Goal: Check status: Check status

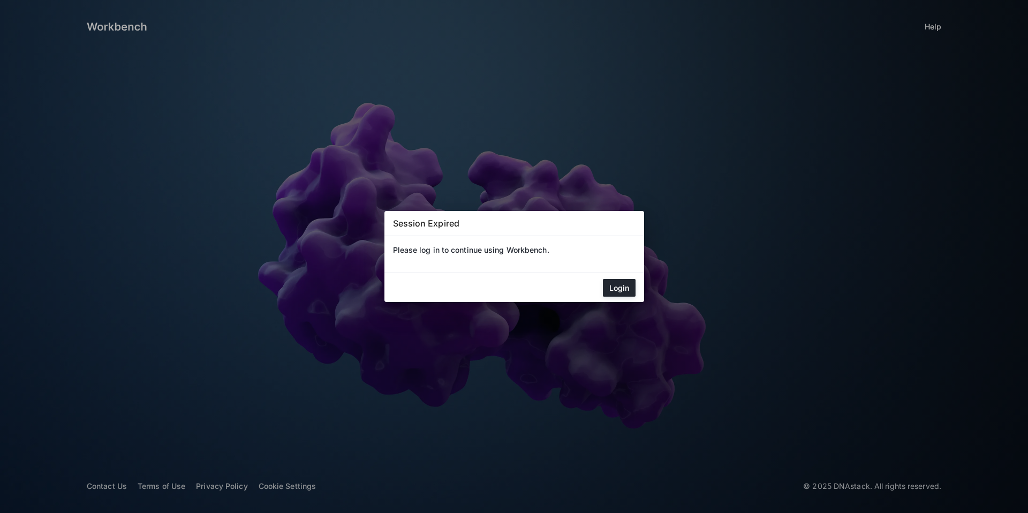
click at [601, 279] on mat-dialog-actions "Login" at bounding box center [514, 287] width 260 height 29
click at [618, 283] on button "Login" at bounding box center [619, 288] width 33 height 18
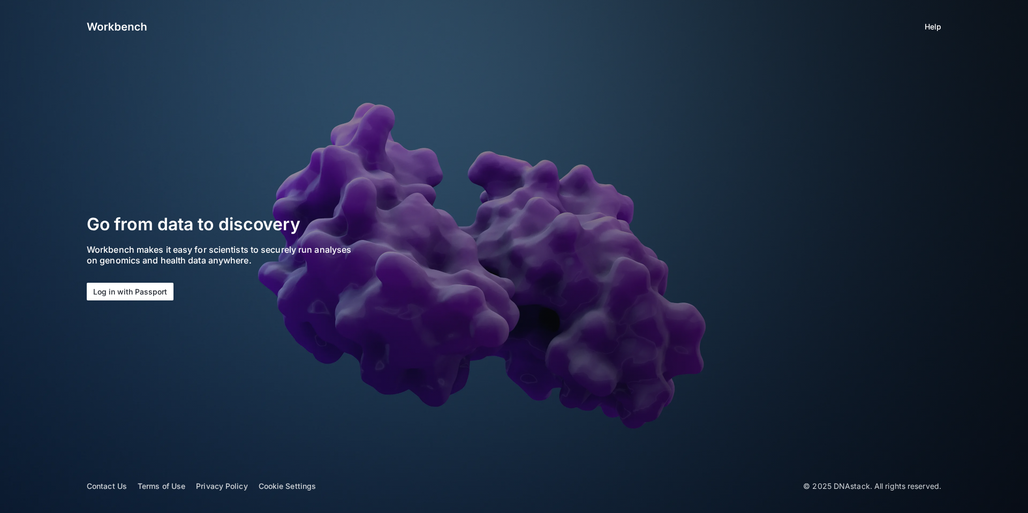
click at [173, 290] on section "Go from data to discovery Workbench makes it easy for scientists to securely ru…" at bounding box center [254, 257] width 334 height 88
click at [165, 290] on button "Log in with Passport" at bounding box center [130, 292] width 87 height 18
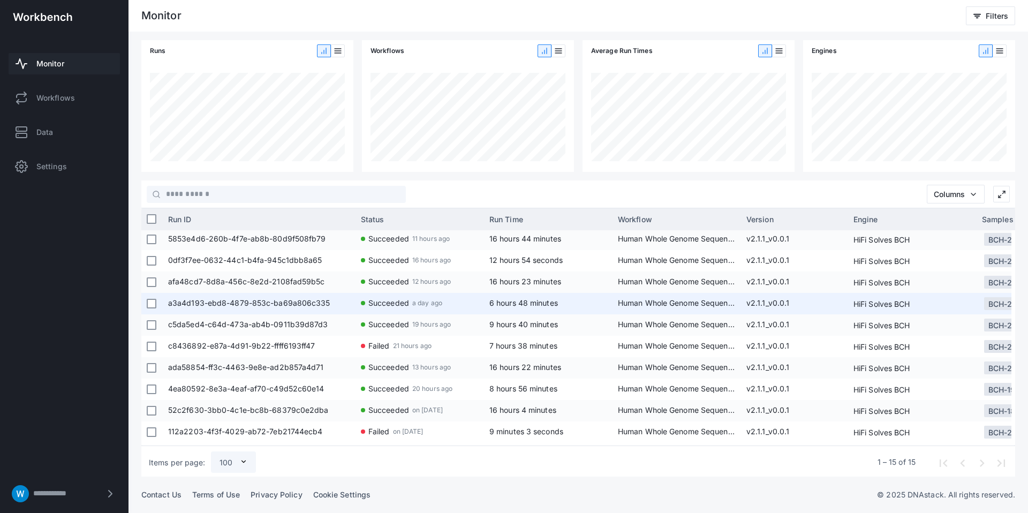
scroll to position [110, 0]
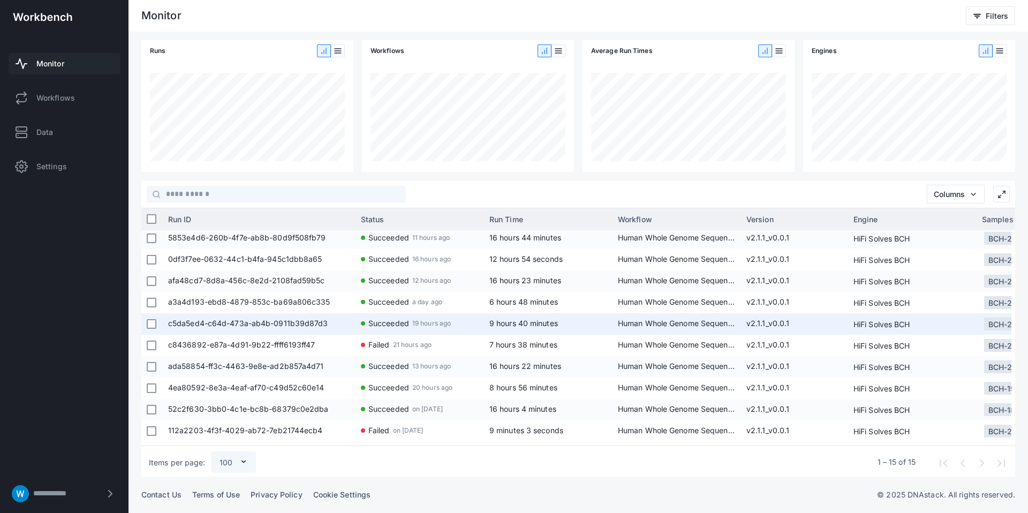
click at [413, 334] on span "Succeeded 19 hours ago" at bounding box center [420, 323] width 118 height 21
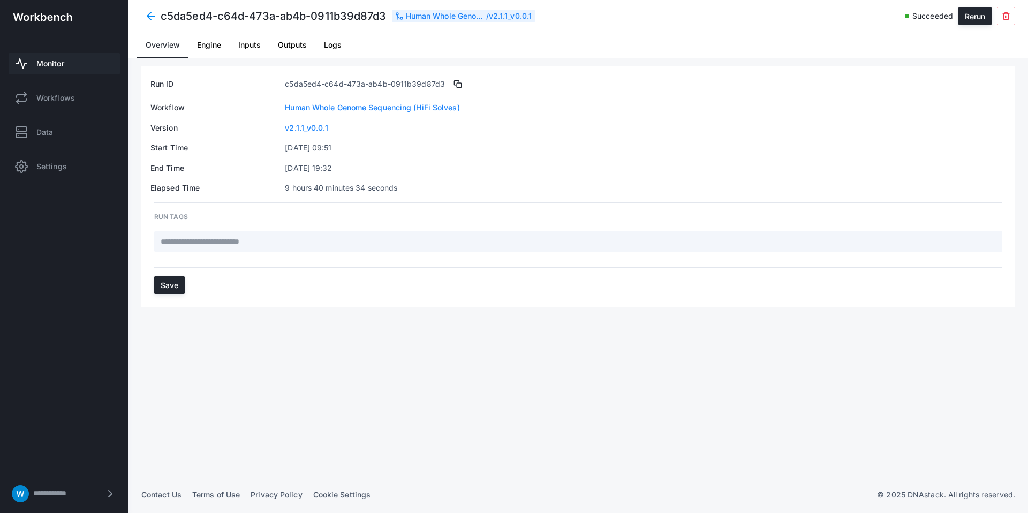
click at [157, 20] on span at bounding box center [150, 15] width 19 height 19
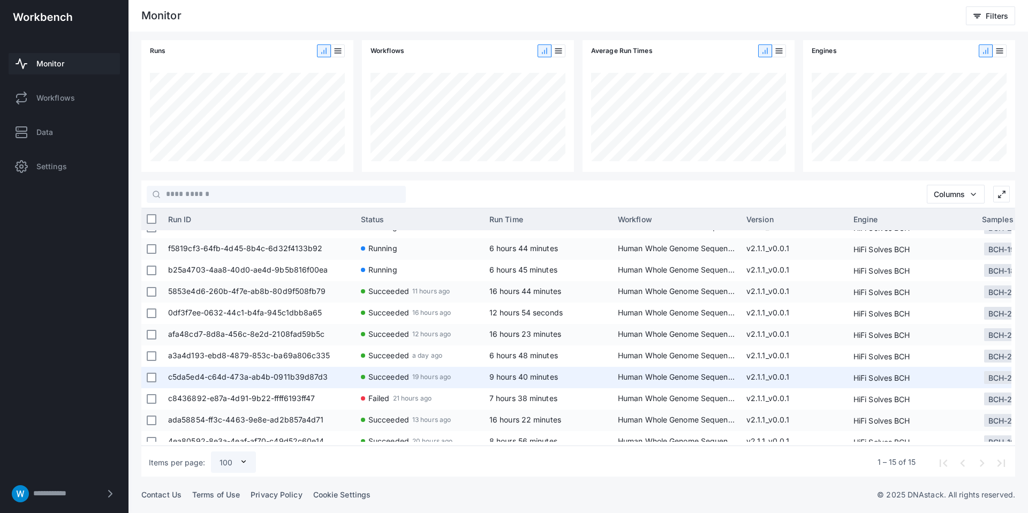
scroll to position [68, 0]
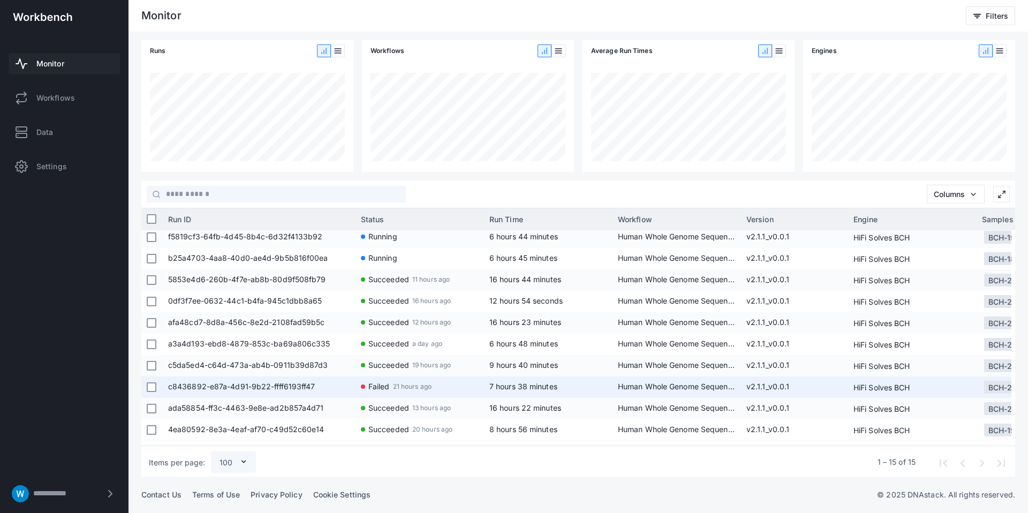
click at [282, 380] on span "c8436892-e87a-4d91-9b22-ffff6193ff47" at bounding box center [259, 386] width 182 height 21
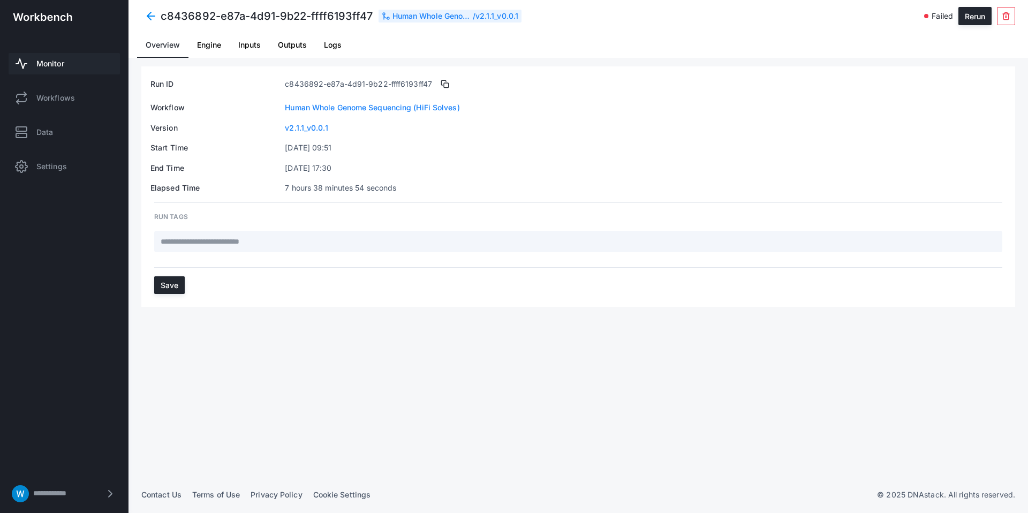
click at [193, 49] on link "Engine" at bounding box center [208, 45] width 41 height 26
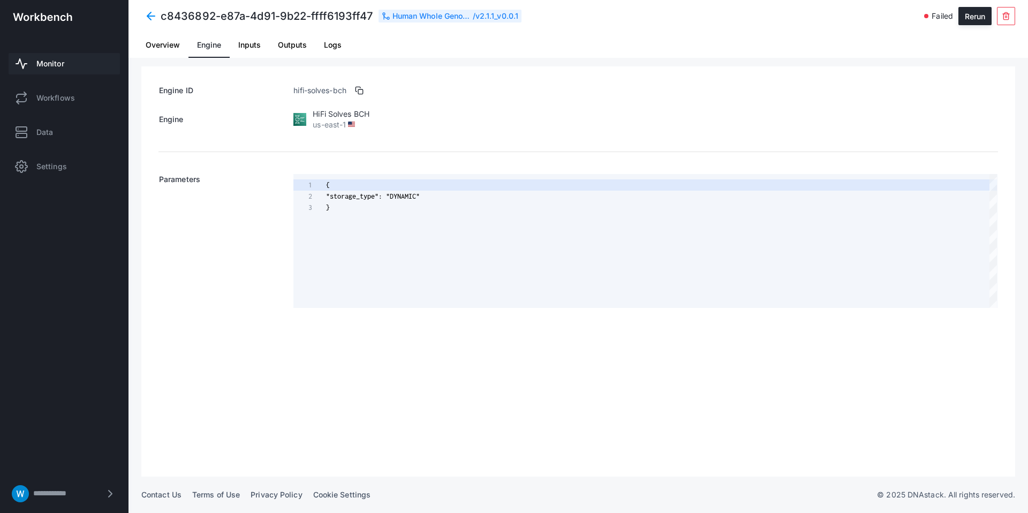
scroll to position [22, 0]
click at [243, 47] on span "Inputs" at bounding box center [249, 44] width 22 height 7
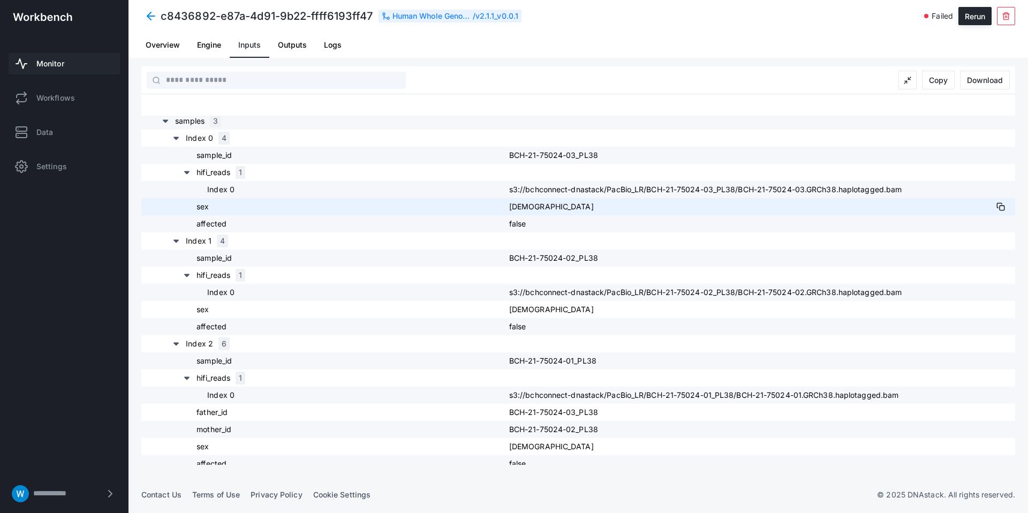
scroll to position [131, 0]
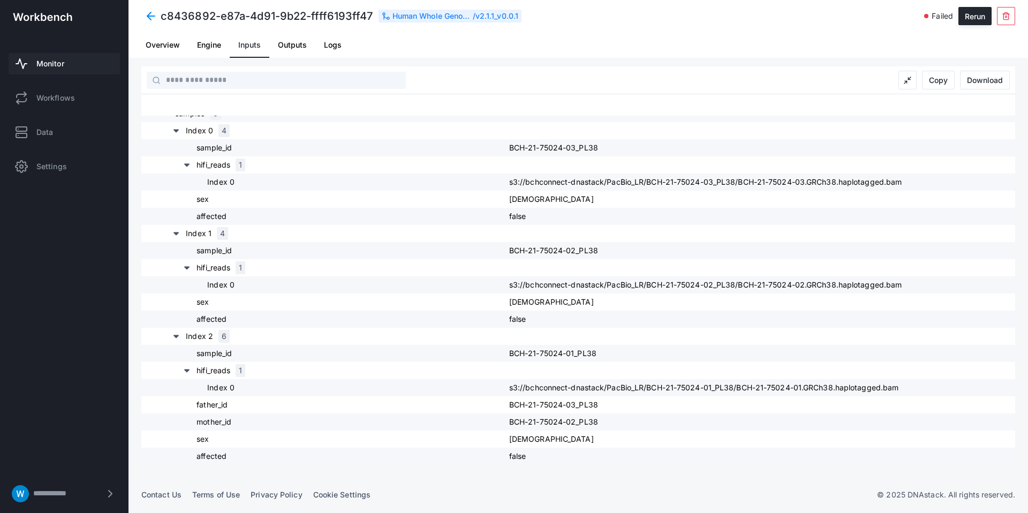
click at [290, 50] on span "Outputs" at bounding box center [292, 45] width 29 height 26
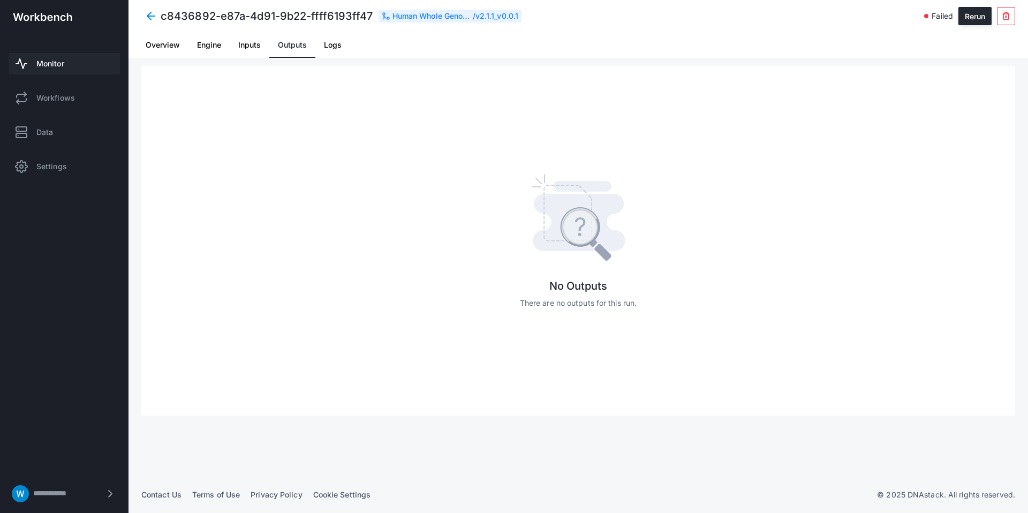
click at [324, 44] on span "Logs" at bounding box center [333, 44] width 18 height 7
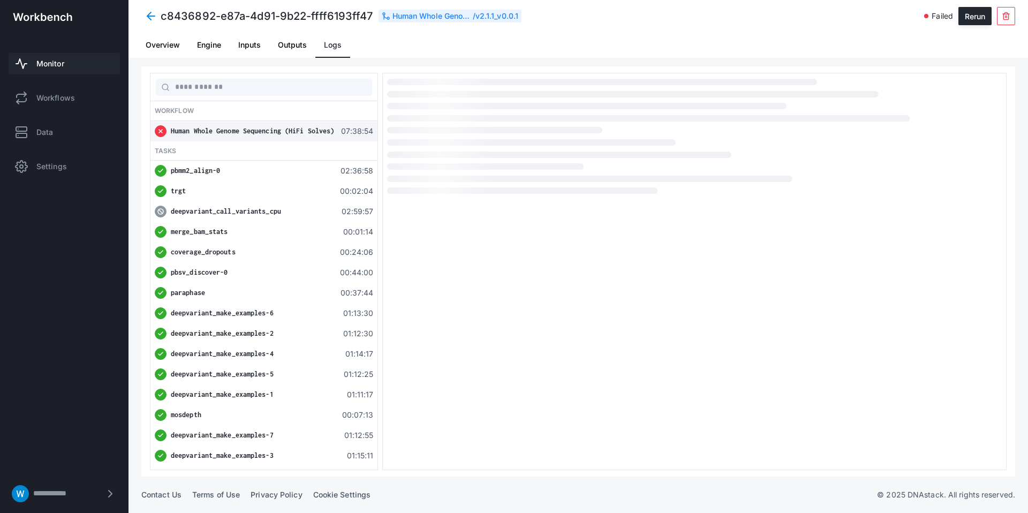
scroll to position [19, 0]
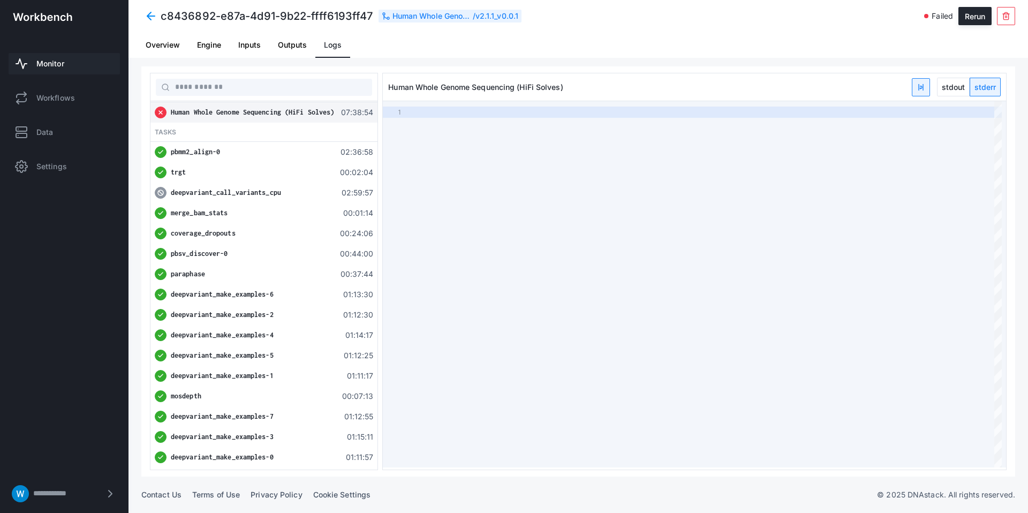
type textarea "**********"
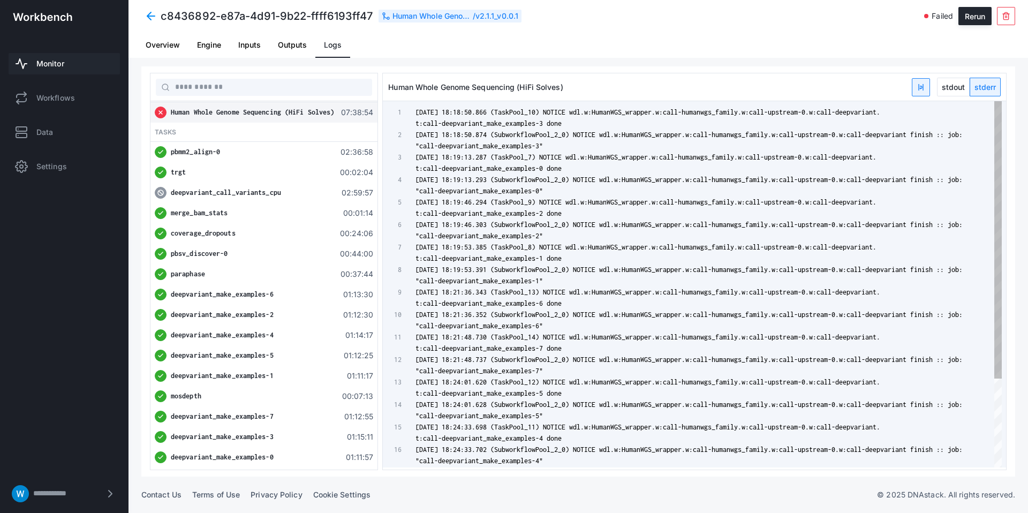
click at [264, 188] on span "deepvariant_call_variants_cpu" at bounding box center [226, 192] width 110 height 8
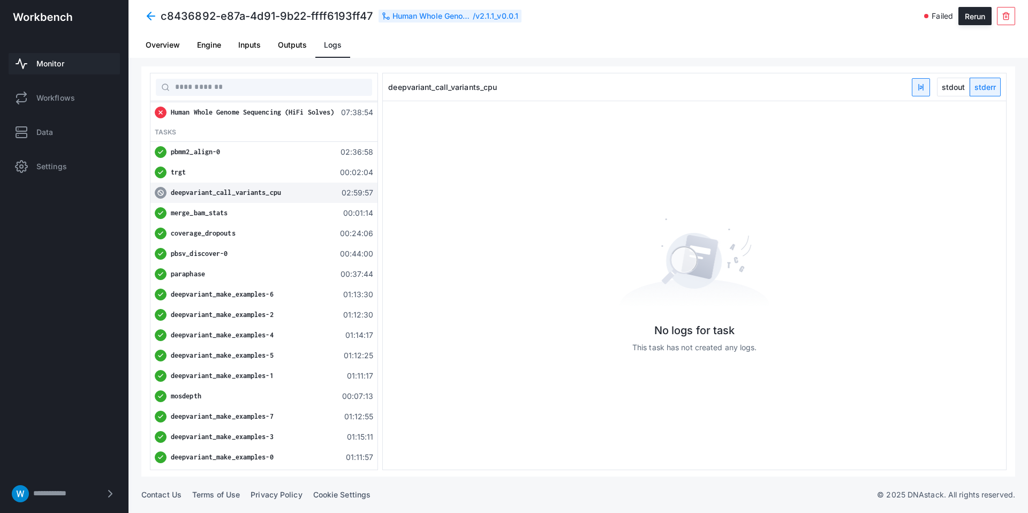
click at [280, 197] on div "deepvariant_call_variants_cpu" at bounding box center [252, 192] width 163 height 11
click at [246, 212] on div "merge_bam_stats" at bounding box center [252, 213] width 163 height 11
click at [266, 198] on div "deepvariant_call_variants_cpu" at bounding box center [252, 192] width 163 height 11
click at [948, 82] on span "stdout" at bounding box center [953, 87] width 32 height 18
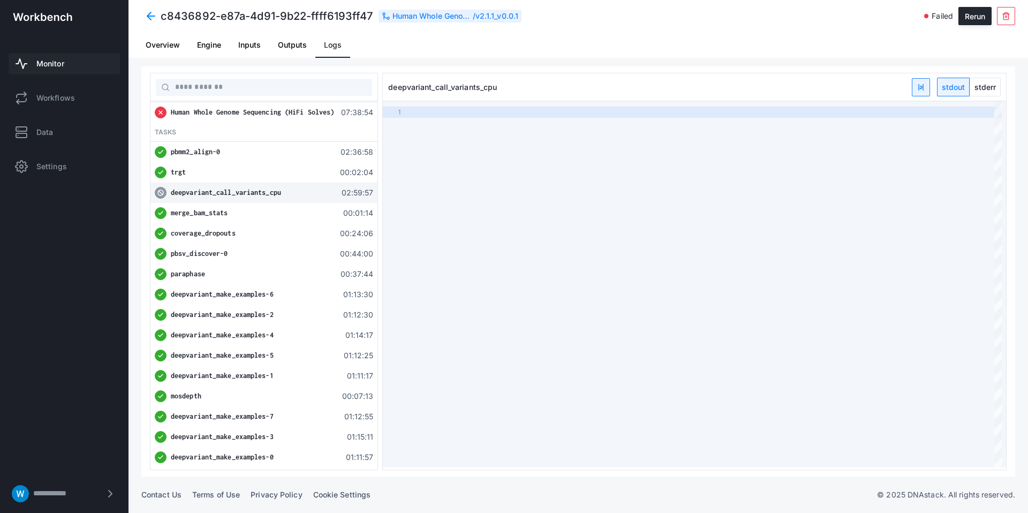
type textarea "**********"
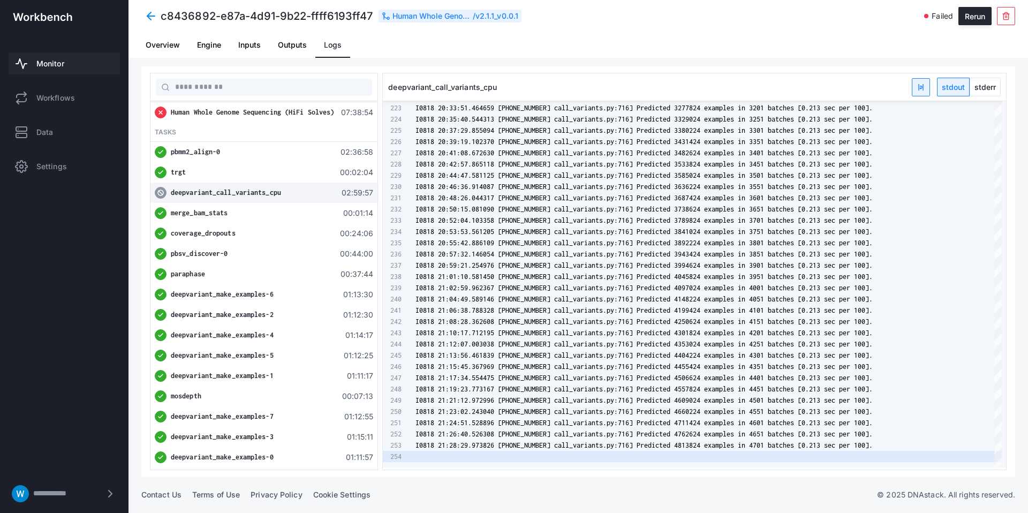
scroll to position [0, 0]
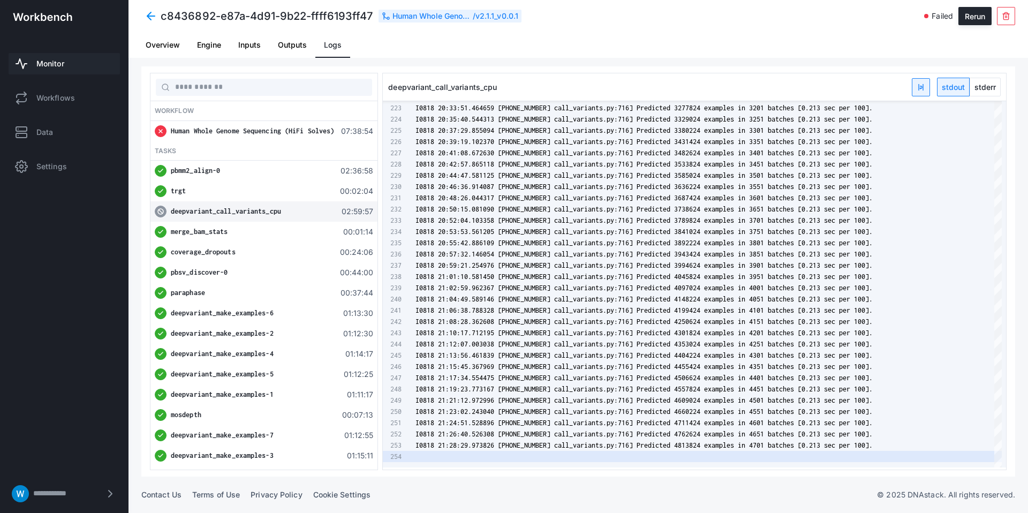
click at [983, 91] on span "stderr" at bounding box center [985, 87] width 30 height 18
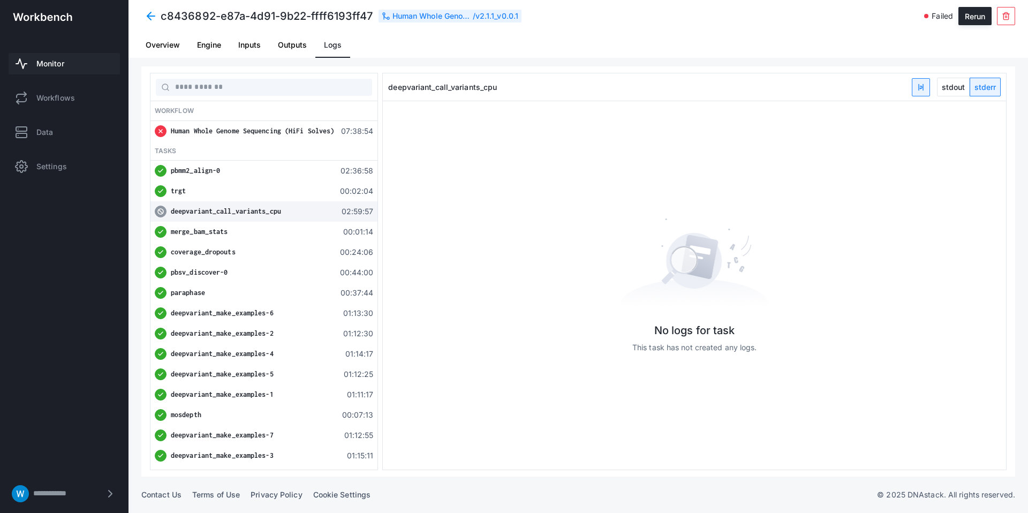
click at [983, 91] on span "stderr" at bounding box center [985, 87] width 30 height 18
click at [737, 344] on span "This task has not created any logs." at bounding box center [694, 347] width 125 height 11
click at [719, 346] on span "This task has not created any logs." at bounding box center [694, 347] width 125 height 11
click at [332, 286] on div "paraphase 00:37:44" at bounding box center [263, 293] width 227 height 20
click at [321, 215] on div "deepvariant_call_variants_cpu" at bounding box center [252, 211] width 163 height 11
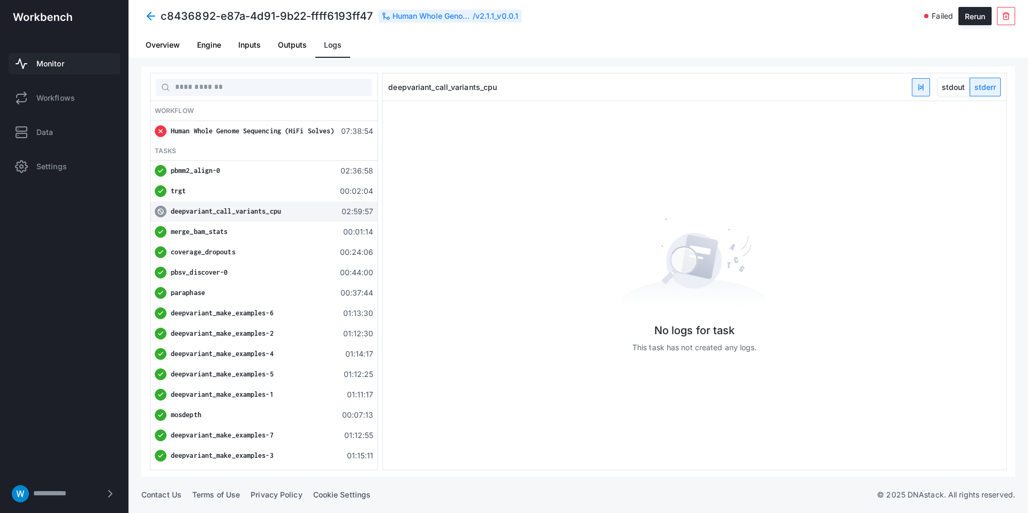
click at [321, 215] on div "deepvariant_call_variants_cpu" at bounding box center [252, 211] width 163 height 11
click at [329, 140] on div "Human Whole Genome Sequencing (HiFi Solves) 07:38:54" at bounding box center [263, 131] width 227 height 20
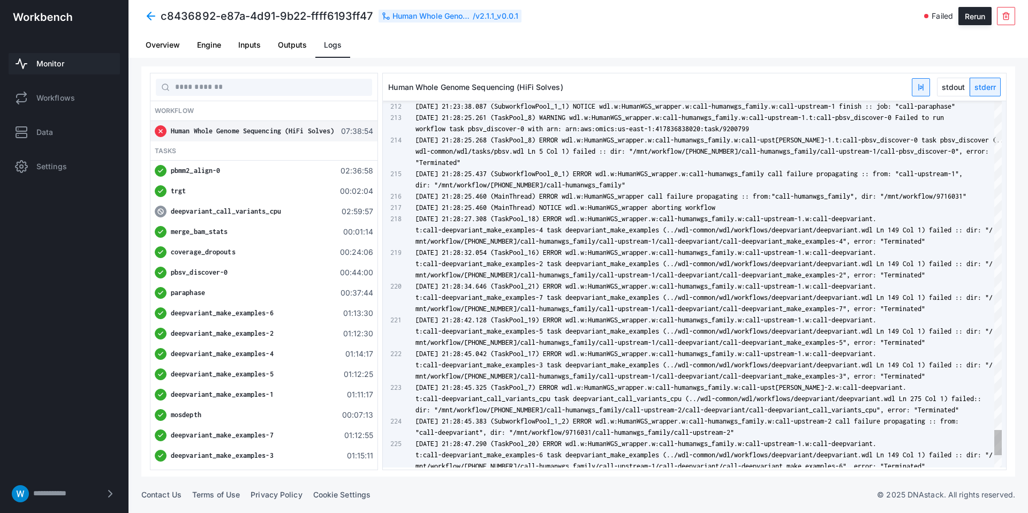
scroll to position [34, 0]
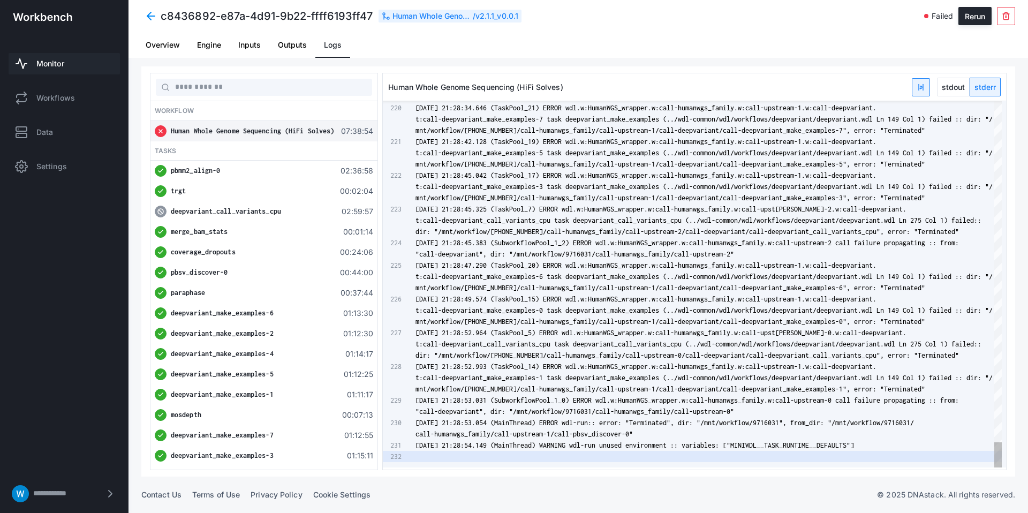
click at [867, 295] on span "tream-1.w:call-deepvariant." at bounding box center [825, 299] width 101 height 8
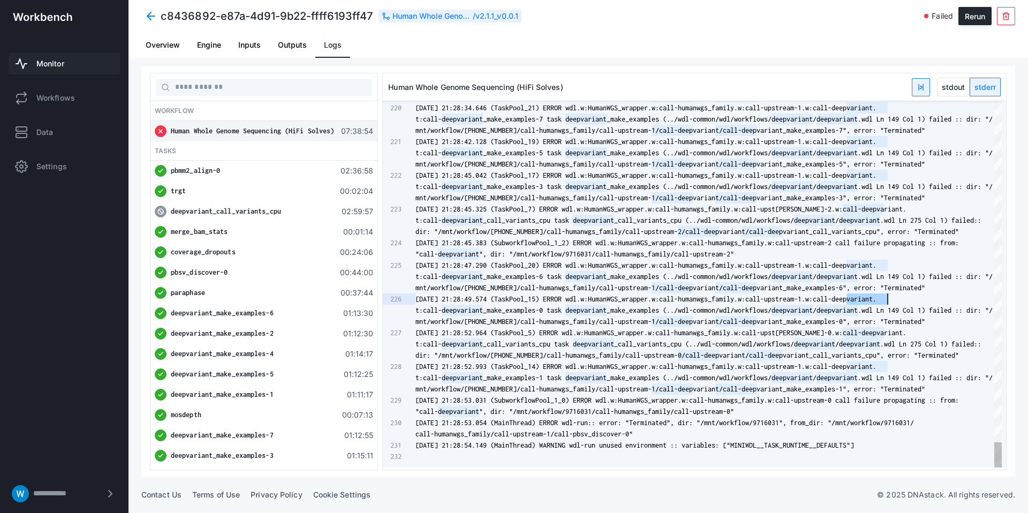
click at [867, 294] on div "2025-08-18 21:28:49.574 (TaskPool_15) ERROR wdl.w: HumanWGS_wrapper.w:call-huma…" at bounding box center [708, 298] width 586 height 11
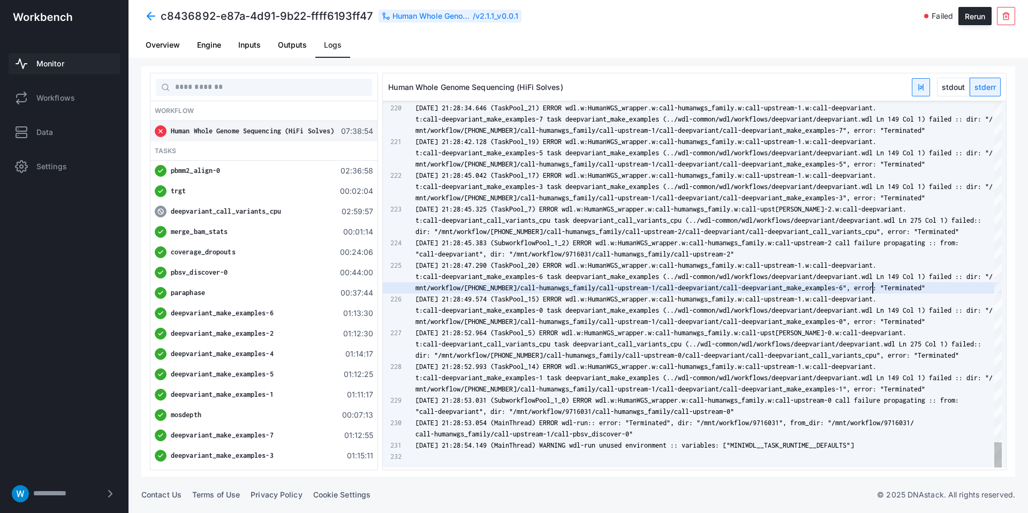
click at [876, 289] on div "220 221 222 223 224 225 226 227 228 229 230 231 232 mnt/workflow/9716031/call-h…" at bounding box center [692, 284] width 619 height 366
type textarea "**********"
click at [831, 284] on div "220 221 222 223 224 225 226 227 228 229 230 231 232 mnt/workflow/9716031/call-h…" at bounding box center [692, 284] width 619 height 366
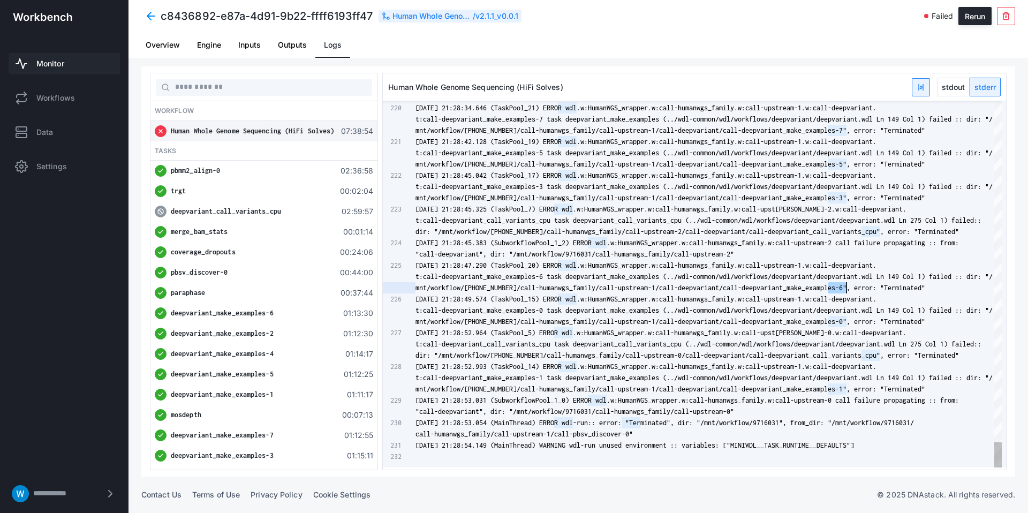
scroll to position [11, 431]
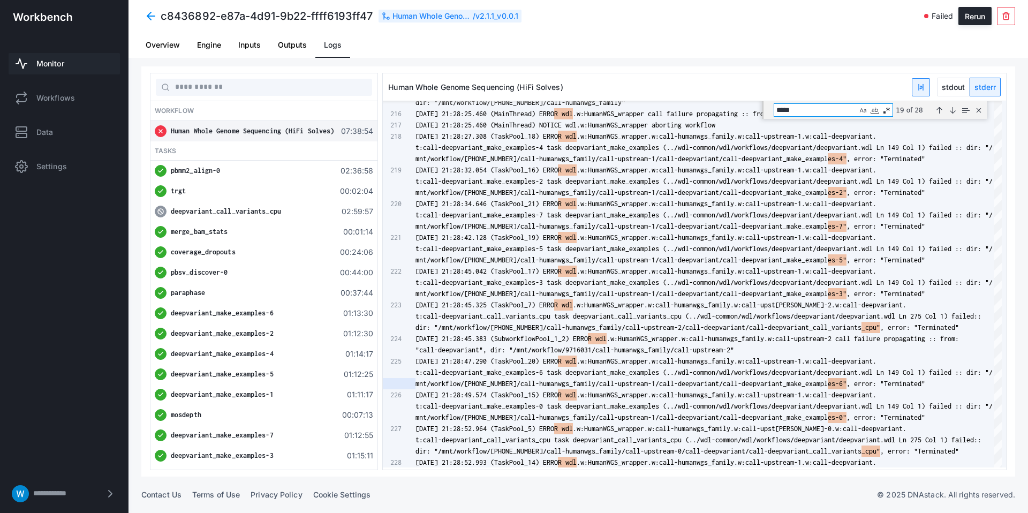
click at [955, 81] on span "stdout" at bounding box center [953, 87] width 32 height 18
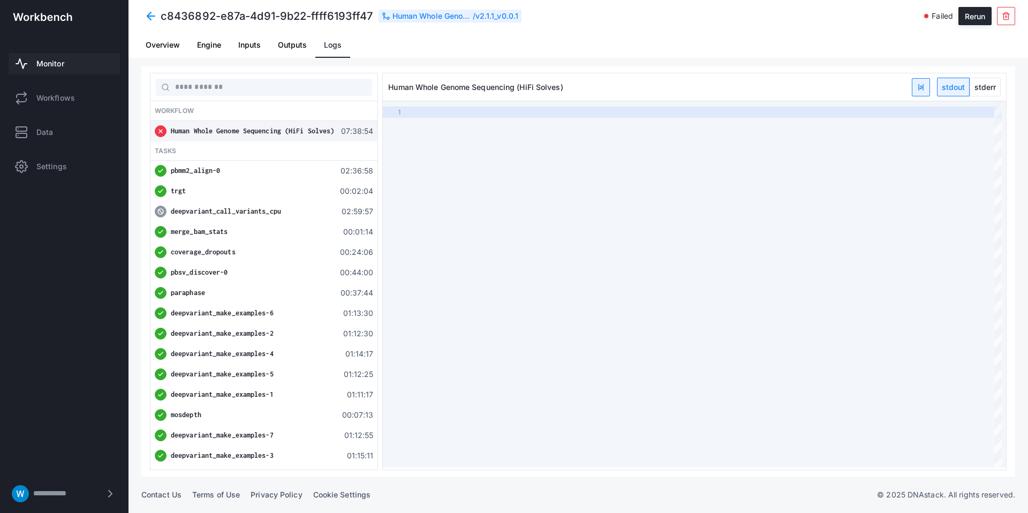
type textarea "**********"
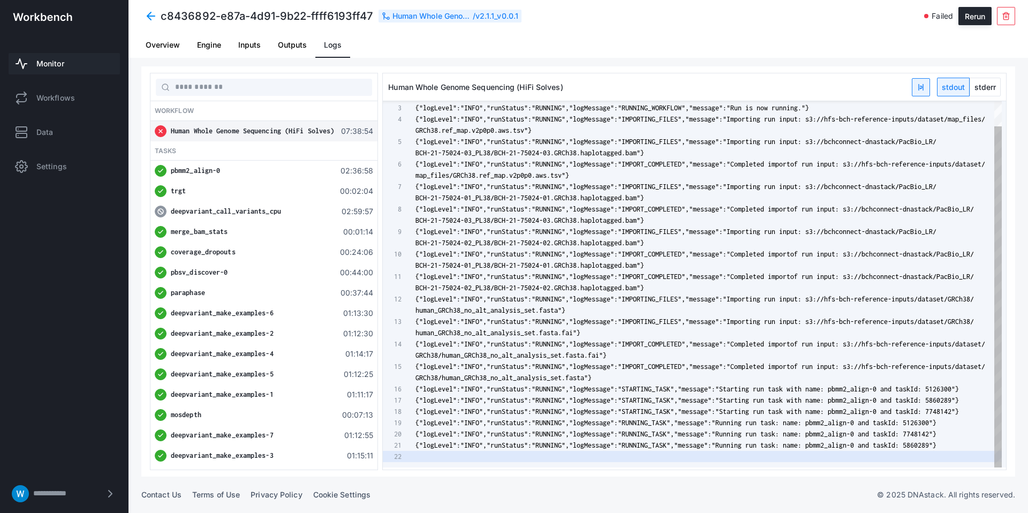
scroll to position [34, 0]
